Goal: Information Seeking & Learning: Learn about a topic

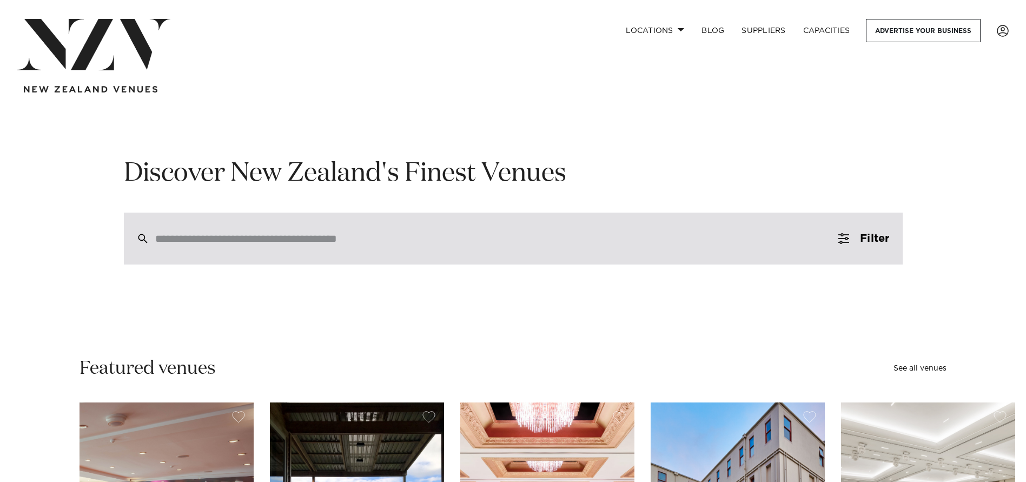
click at [370, 237] on input "search" at bounding box center [490, 239] width 670 height 12
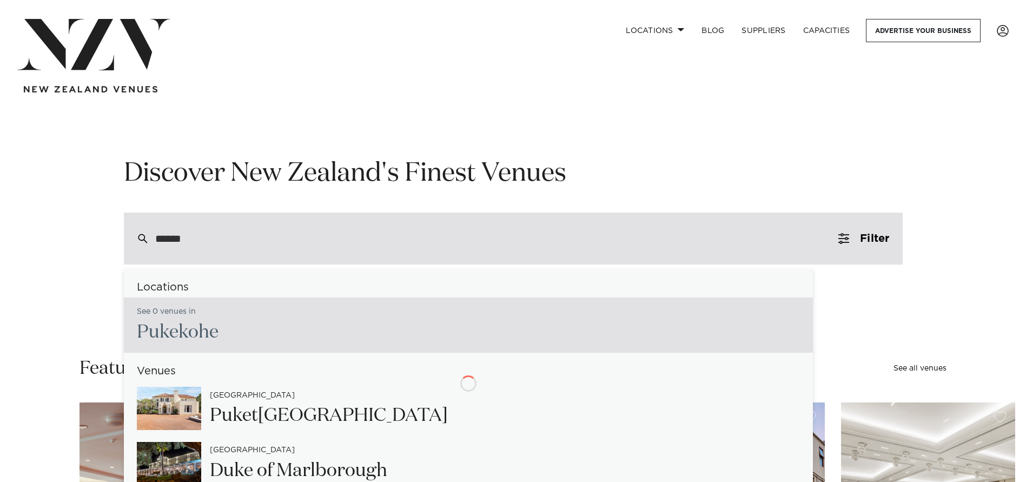
type input "*******"
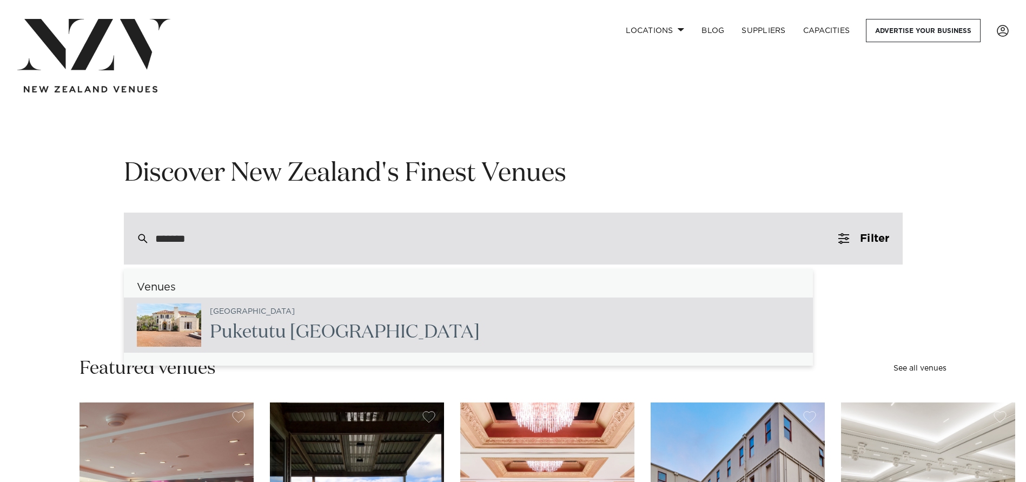
click at [373, 312] on div "Auckland Puketut u [GEOGRAPHIC_DATA]" at bounding box center [340, 325] width 279 height 44
type input "**********"
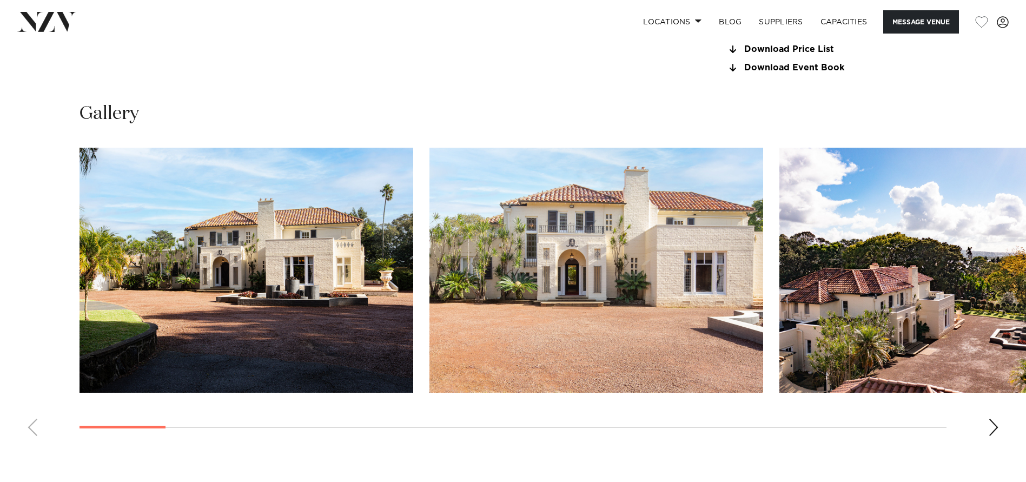
scroll to position [1082, 0]
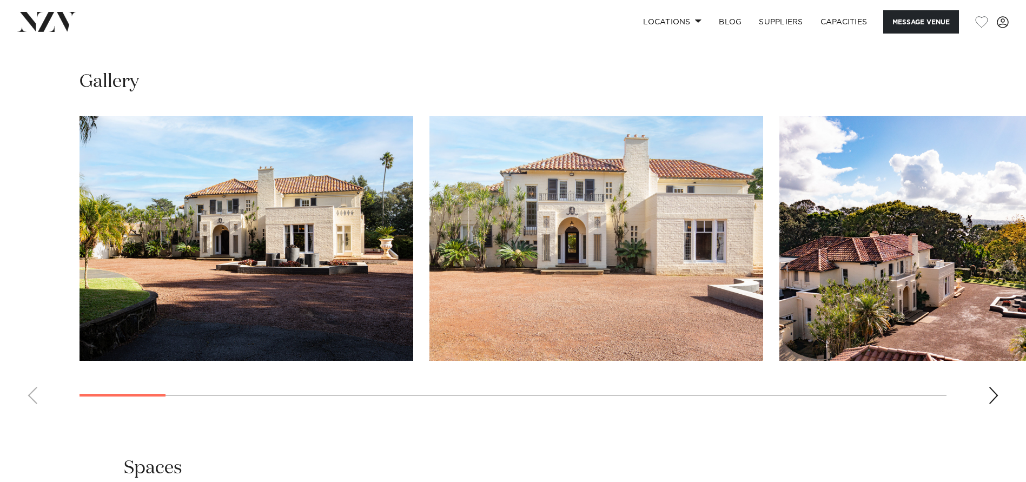
click at [593, 270] on img "2 / 25" at bounding box center [596, 238] width 334 height 245
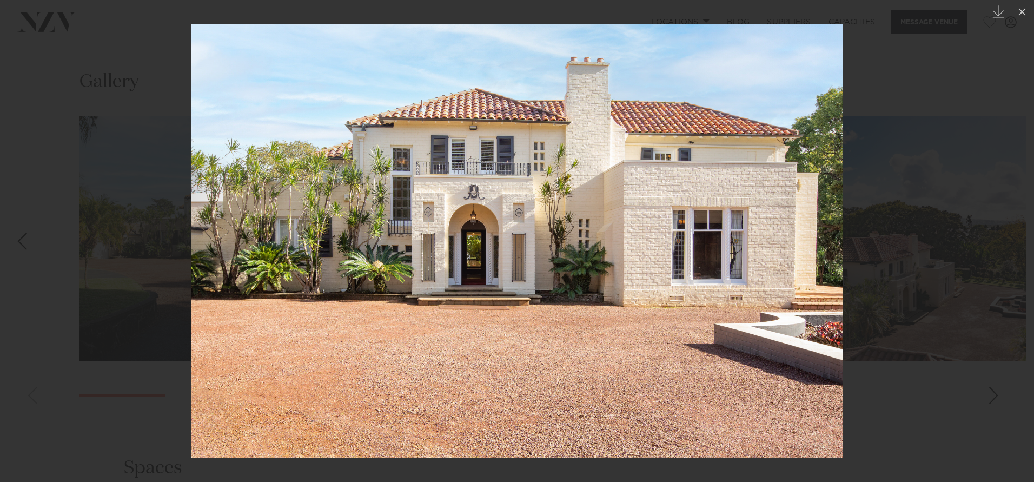
click at [1002, 236] on link at bounding box center [1015, 241] width 38 height 54
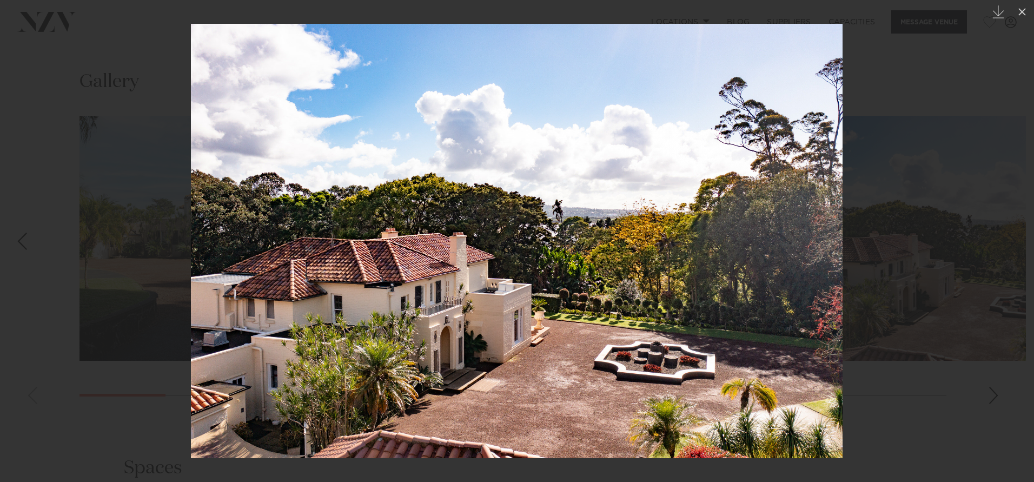
click at [1018, 229] on link at bounding box center [1015, 241] width 38 height 54
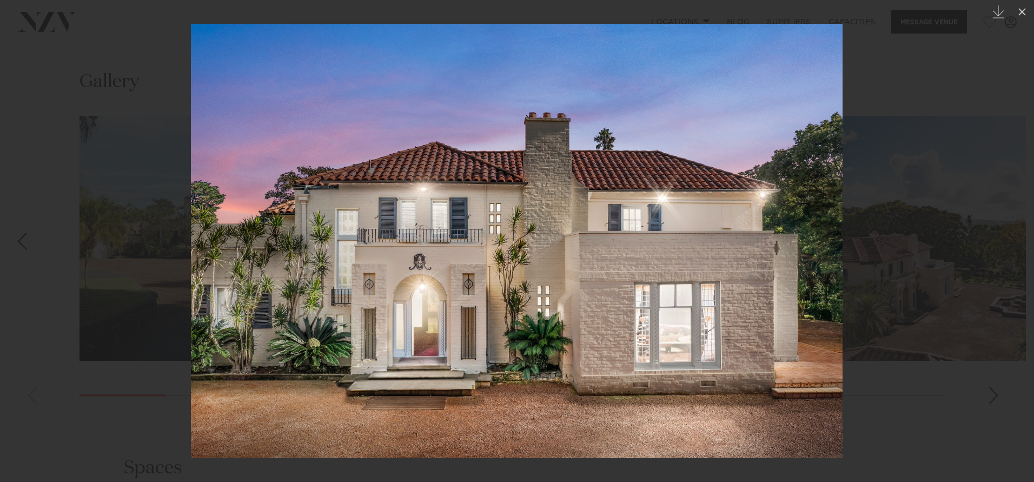
click at [998, 234] on link at bounding box center [1015, 241] width 38 height 54
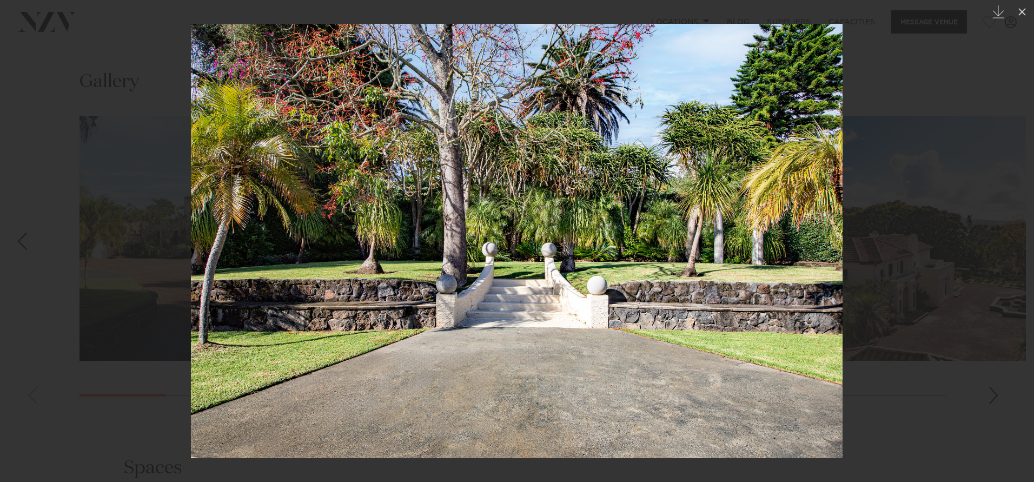
click at [998, 234] on link at bounding box center [1015, 241] width 38 height 54
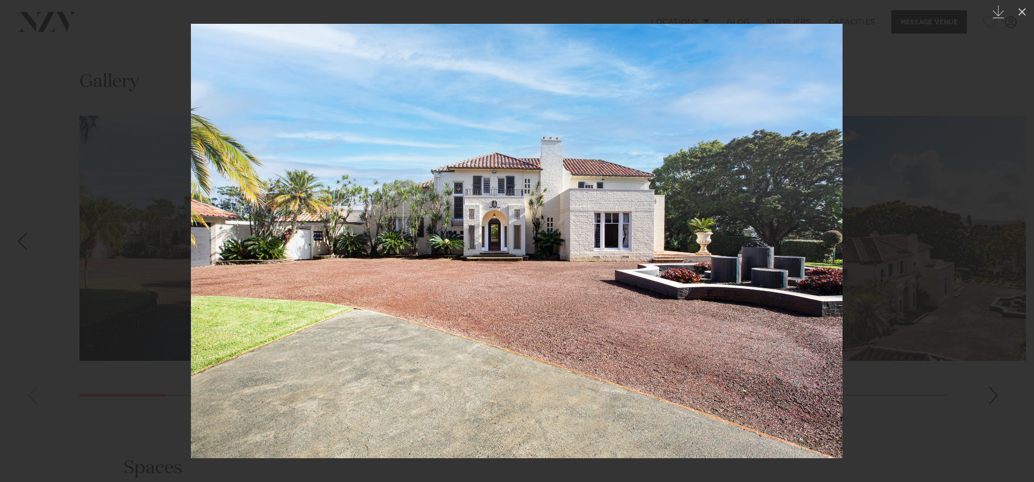
click at [998, 234] on link at bounding box center [1015, 241] width 38 height 54
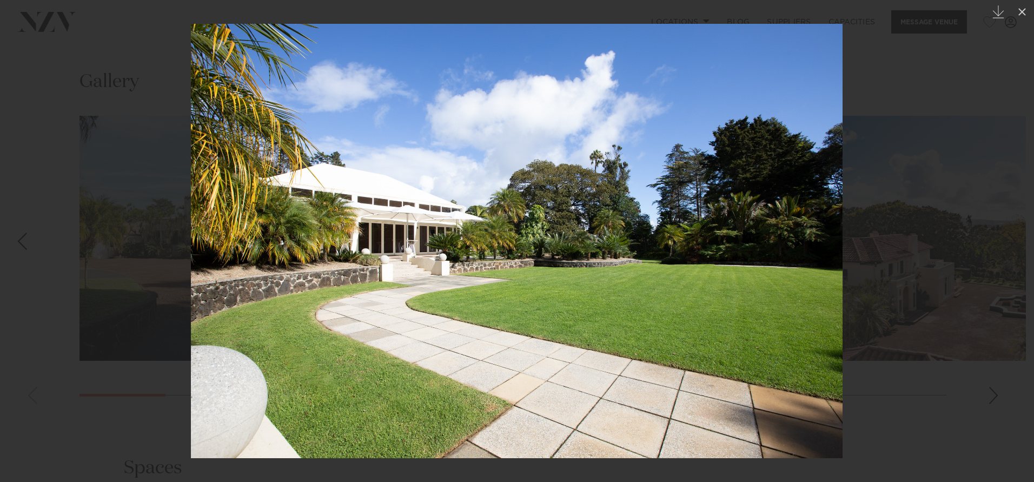
click at [998, 234] on link at bounding box center [1015, 241] width 38 height 54
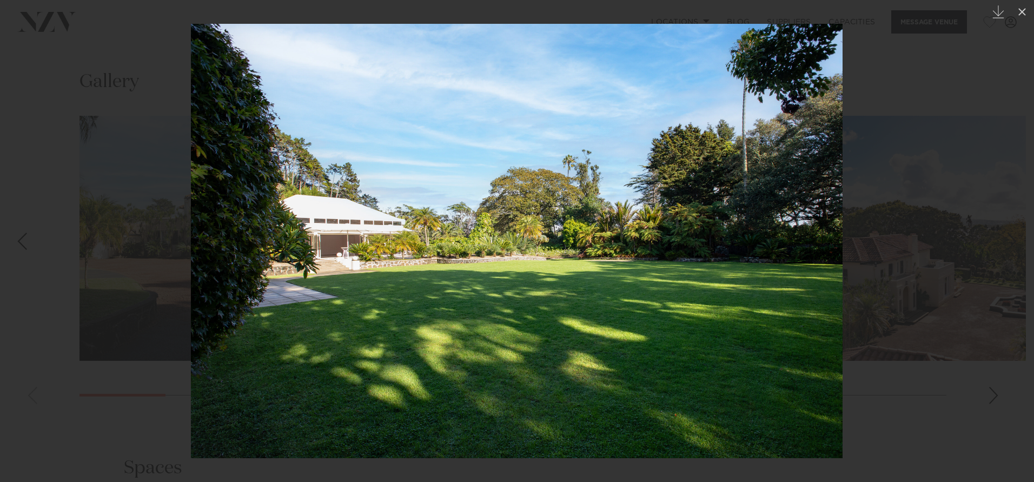
click at [998, 234] on link at bounding box center [1015, 241] width 38 height 54
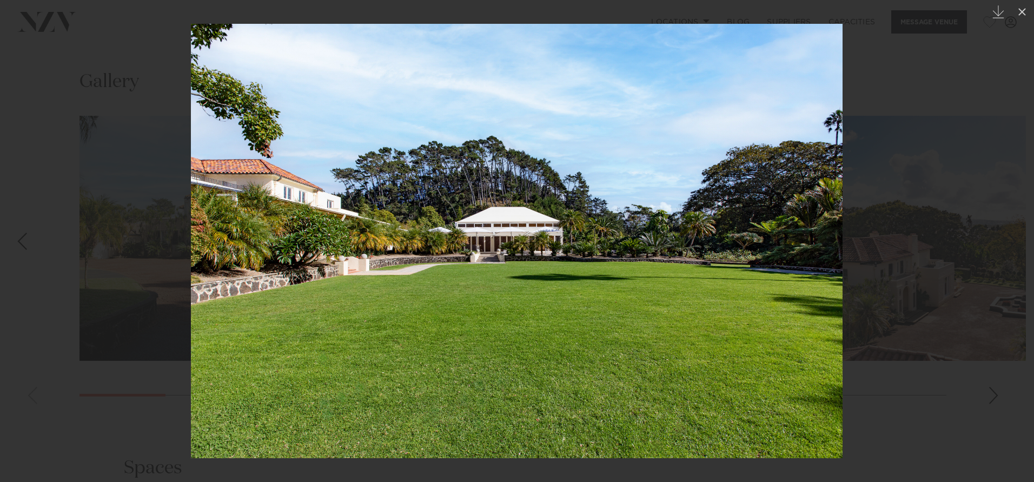
click at [998, 234] on link at bounding box center [1015, 241] width 38 height 54
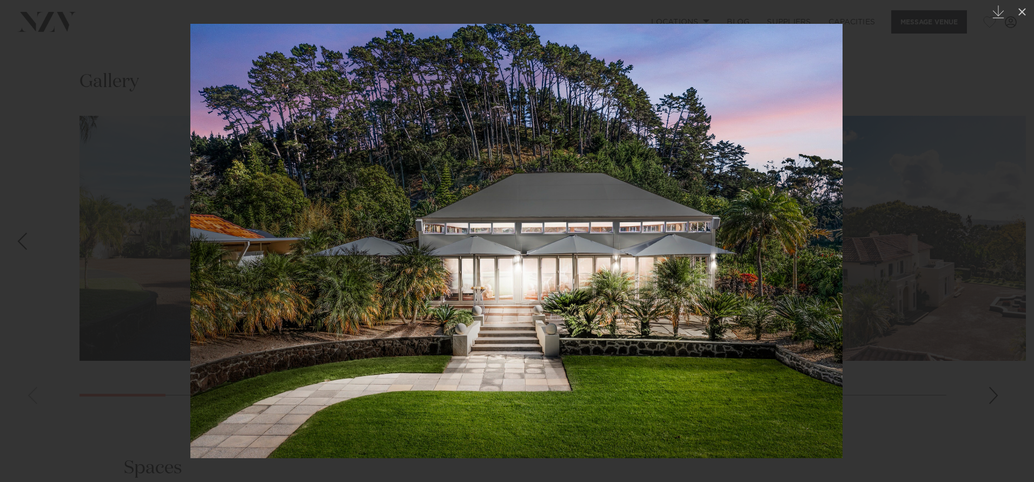
click at [998, 234] on link at bounding box center [1015, 241] width 38 height 54
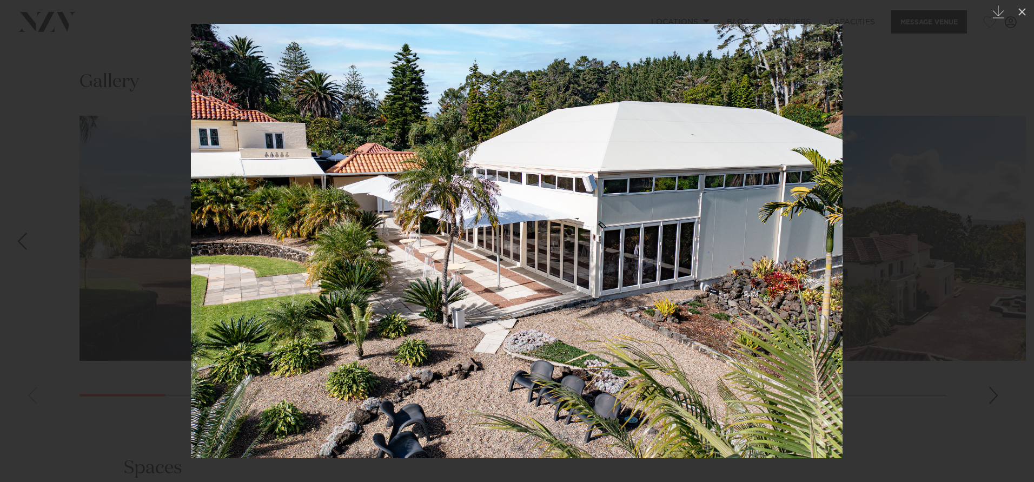
click at [1007, 231] on div "Next slide" at bounding box center [1012, 241] width 15 height 21
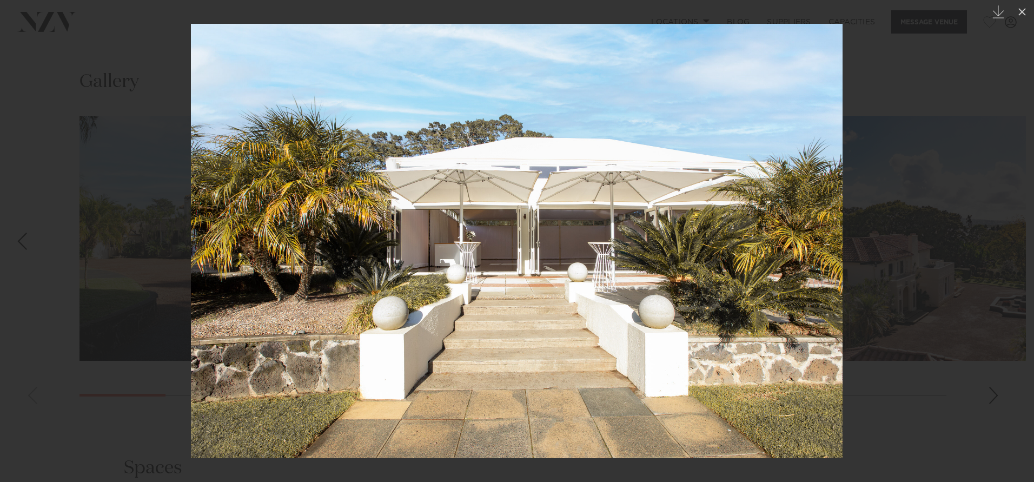
click at [1007, 231] on div "Next slide" at bounding box center [1012, 241] width 15 height 21
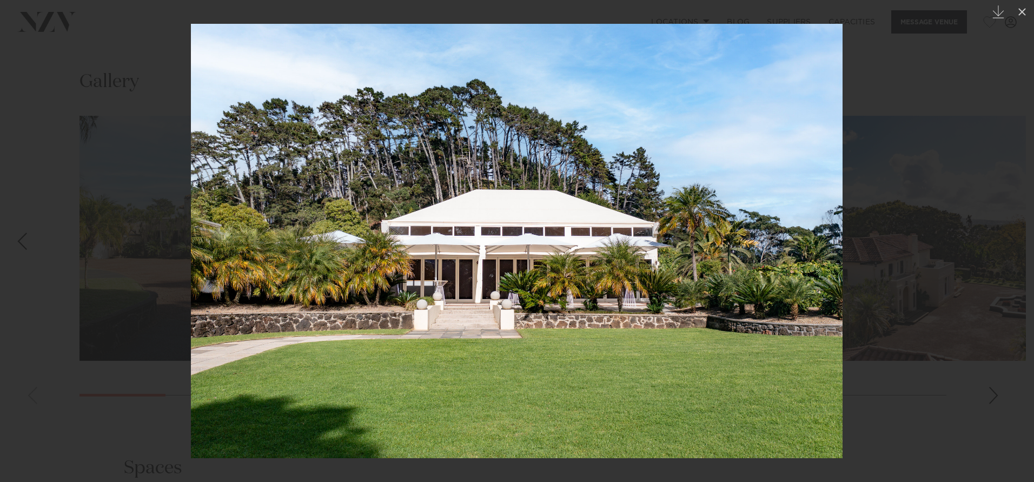
click at [1007, 231] on div "Next slide" at bounding box center [1012, 241] width 15 height 21
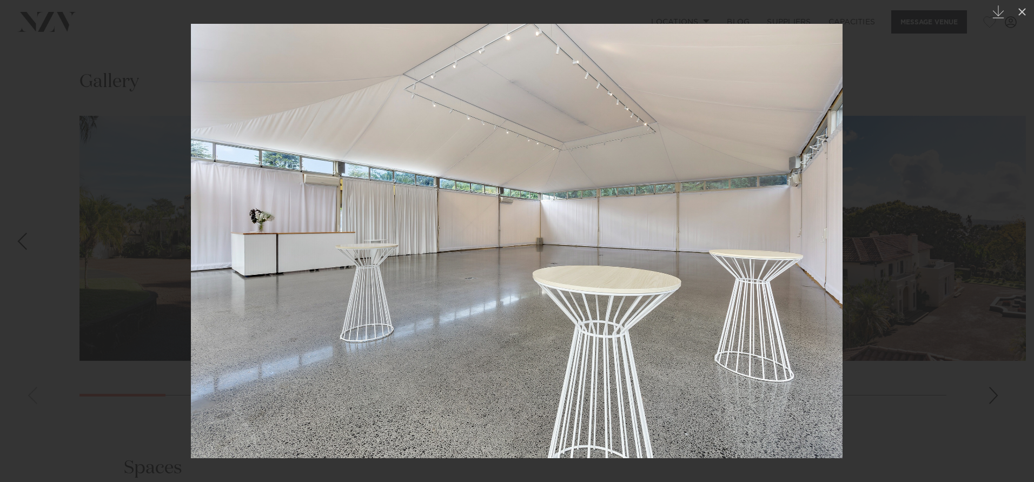
click at [1007, 231] on div "Next slide" at bounding box center [1012, 241] width 15 height 21
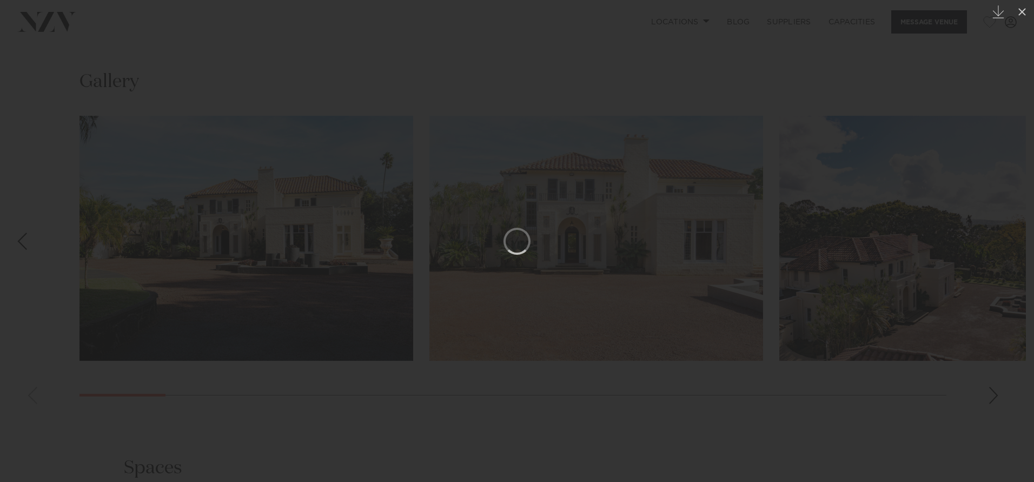
click at [1007, 231] on div "Next slide" at bounding box center [1012, 241] width 15 height 21
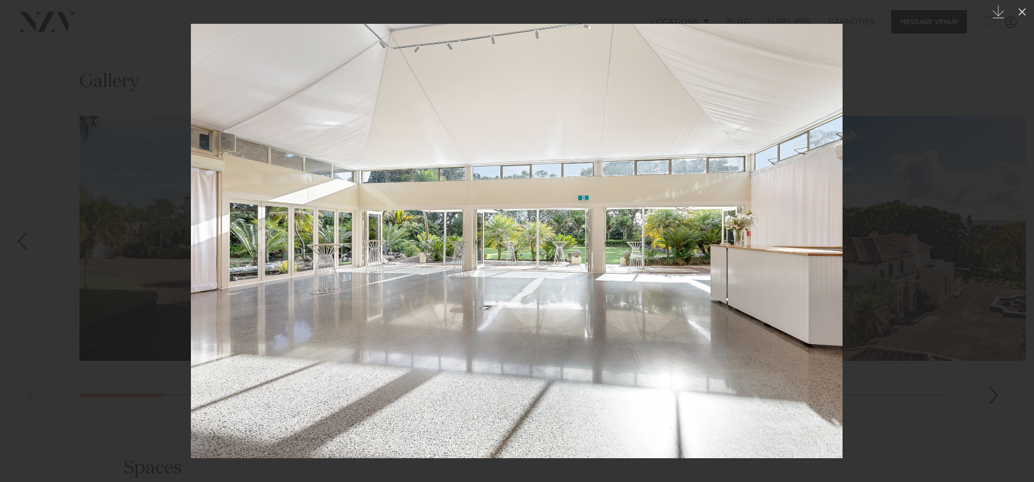
click at [1007, 231] on div "Next slide" at bounding box center [1012, 241] width 15 height 21
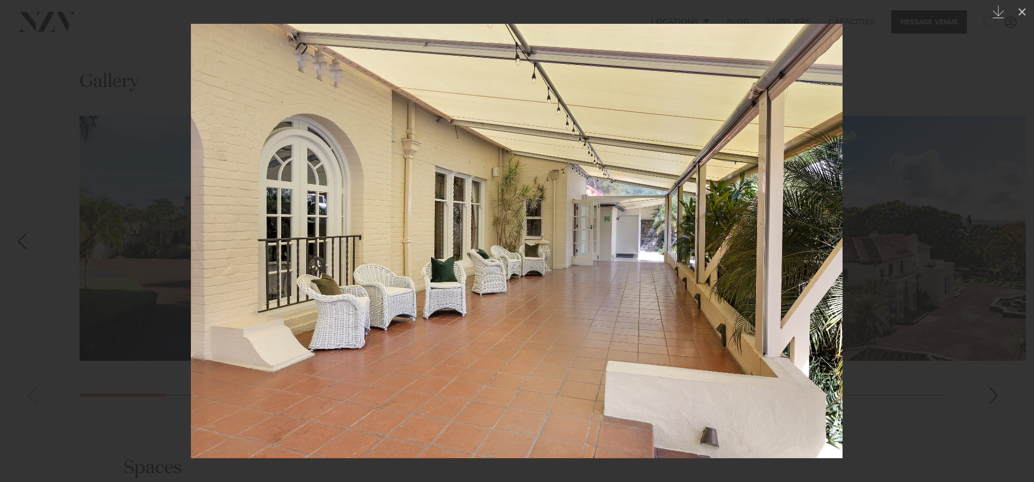
click at [1007, 231] on div "Next slide" at bounding box center [1012, 241] width 15 height 21
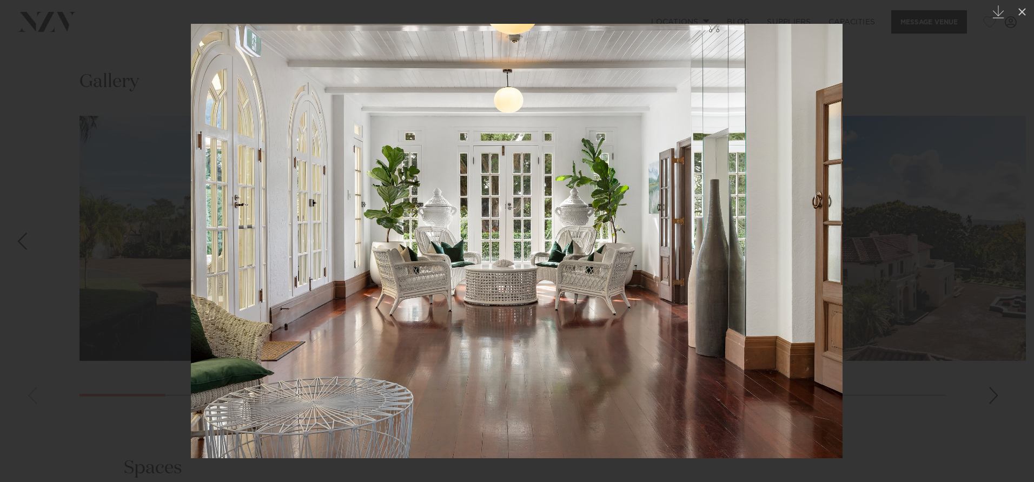
click at [976, 238] on div at bounding box center [517, 241] width 1034 height 482
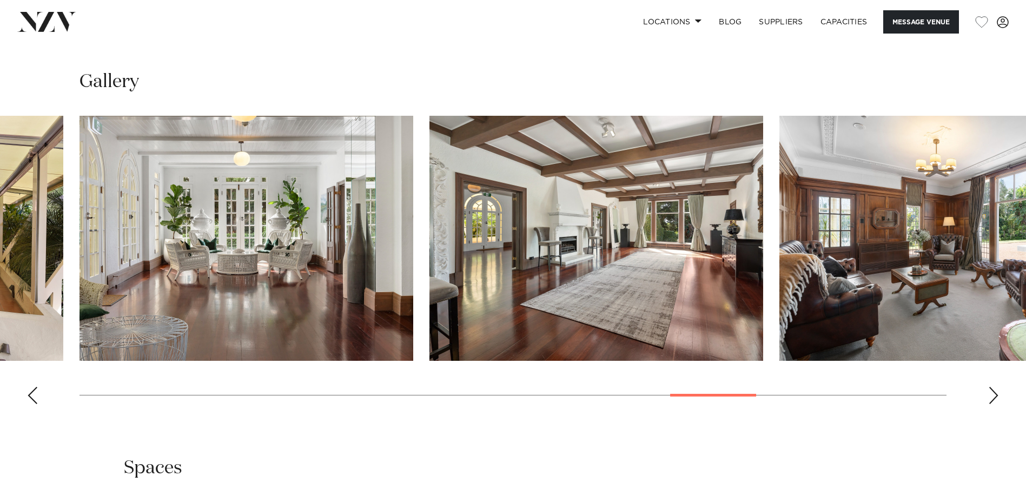
click at [996, 378] on swiper-container at bounding box center [513, 264] width 1026 height 297
click at [993, 372] on swiper-container at bounding box center [513, 264] width 1026 height 297
click at [992, 395] on div "Next slide" at bounding box center [993, 395] width 11 height 17
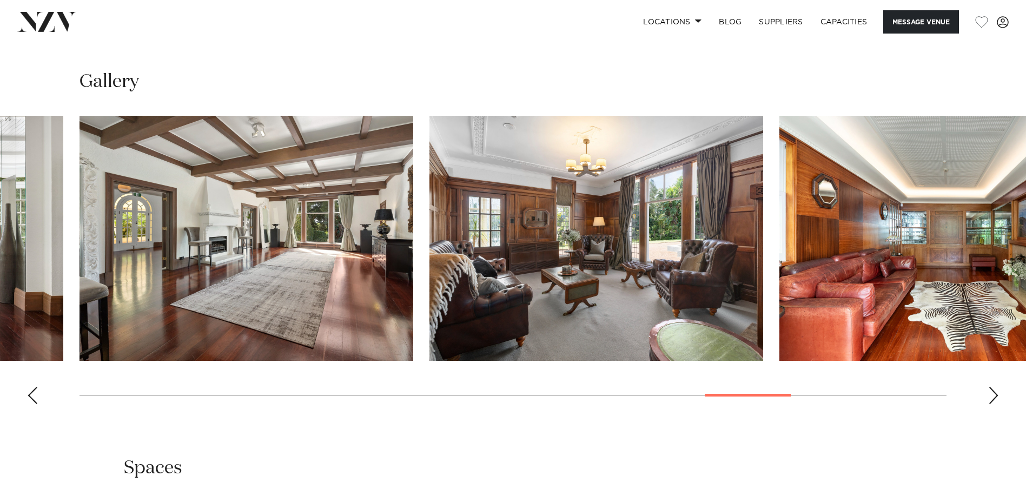
click at [992, 395] on div "Next slide" at bounding box center [993, 395] width 11 height 17
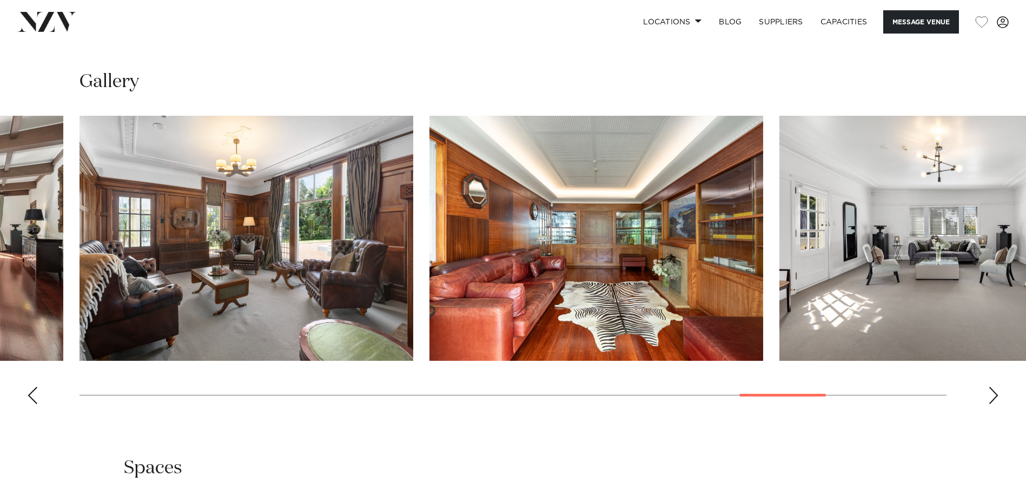
click at [992, 395] on div "Next slide" at bounding box center [993, 395] width 11 height 17
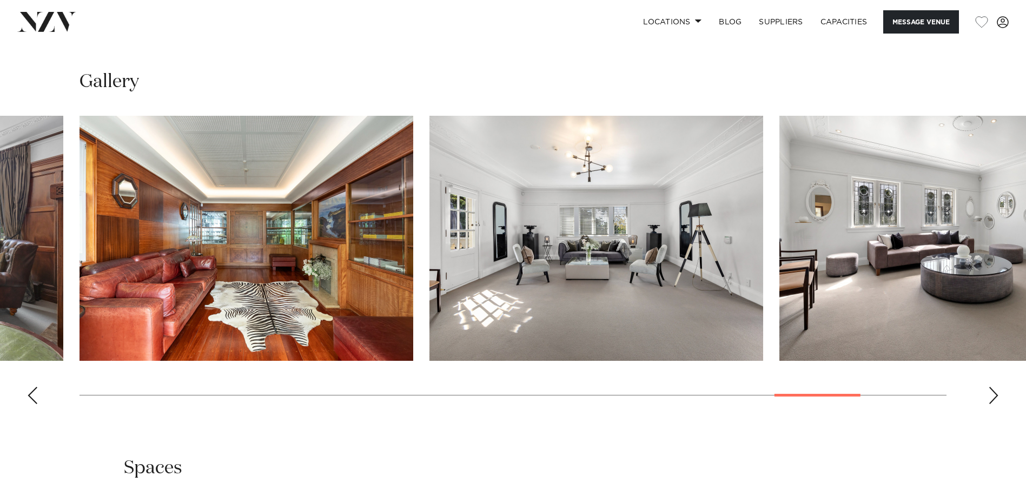
click at [992, 395] on div "Next slide" at bounding box center [993, 395] width 11 height 17
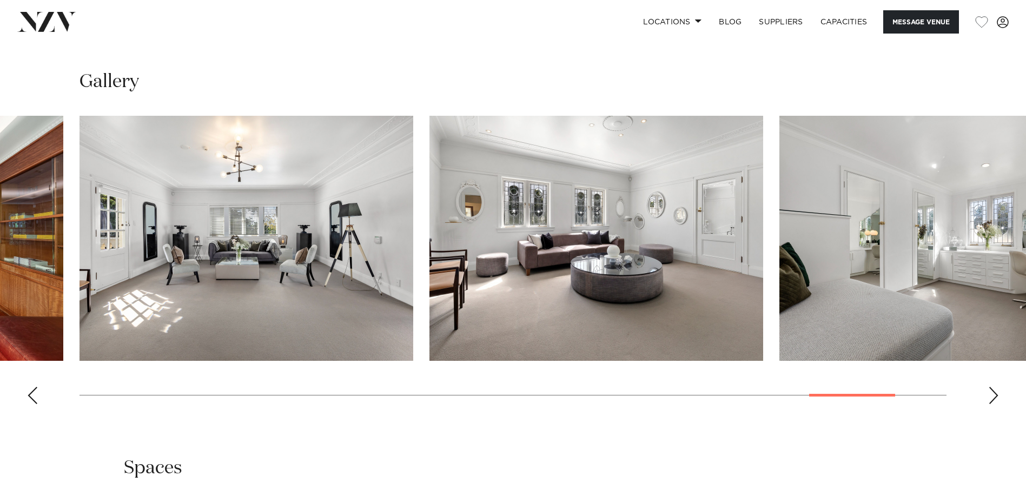
click at [992, 395] on div "Next slide" at bounding box center [993, 395] width 11 height 17
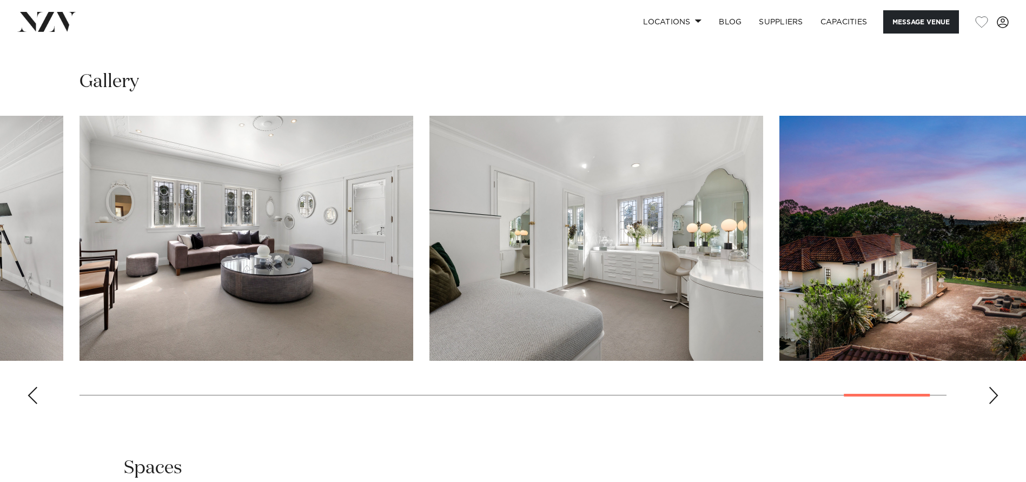
click at [992, 395] on div "Next slide" at bounding box center [993, 395] width 11 height 17
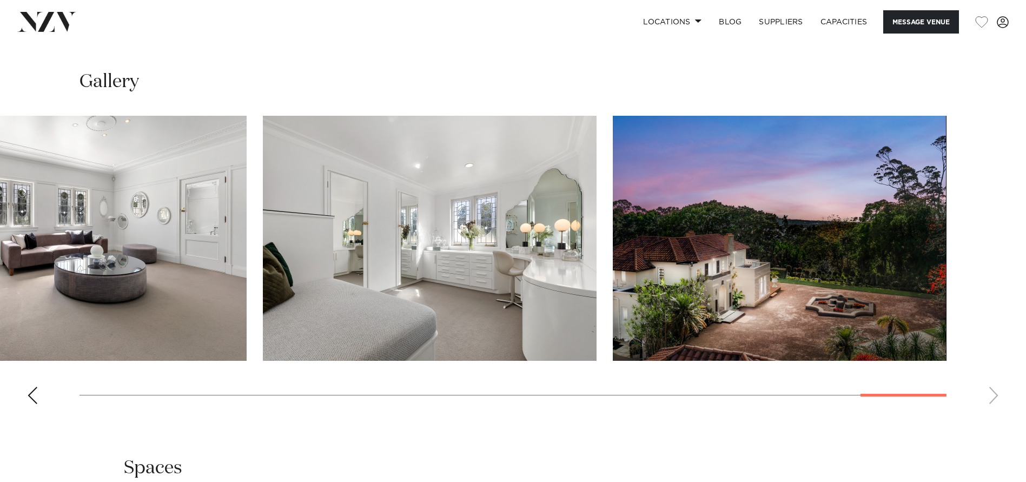
click at [992, 395] on swiper-container at bounding box center [513, 264] width 1026 height 297
